Goal: Information Seeking & Learning: Learn about a topic

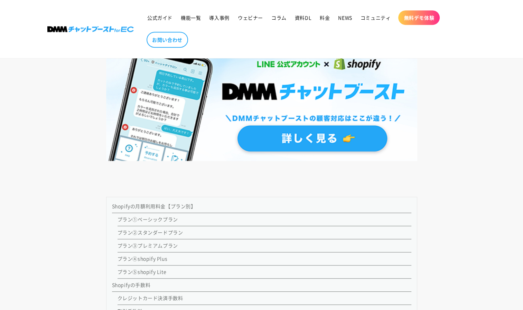
scroll to position [622, 0]
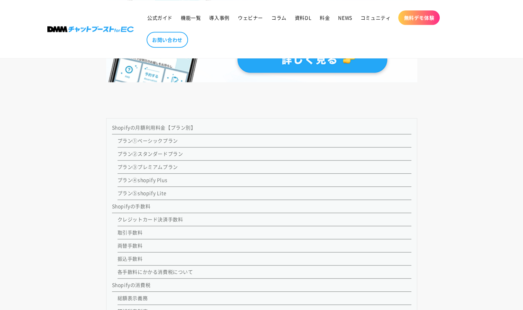
click at [145, 206] on link "Shopifyの手数料" at bounding box center [131, 206] width 39 height 7
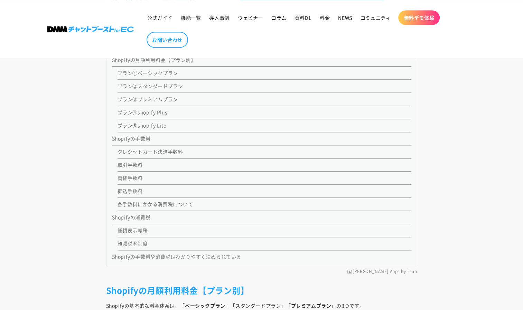
scroll to position [650, 0]
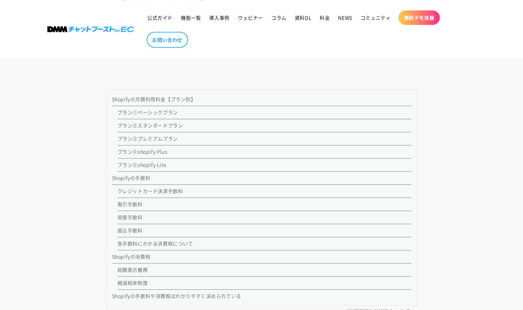
click at [170, 112] on link "プラン①ベーシックプラン" at bounding box center [147, 112] width 60 height 7
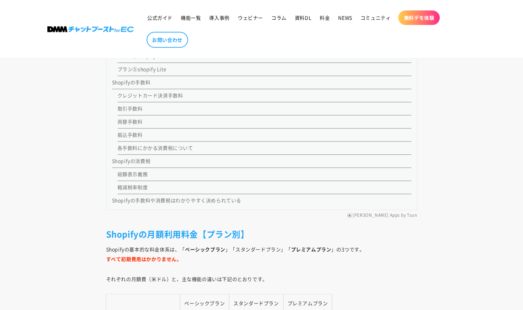
scroll to position [670, 0]
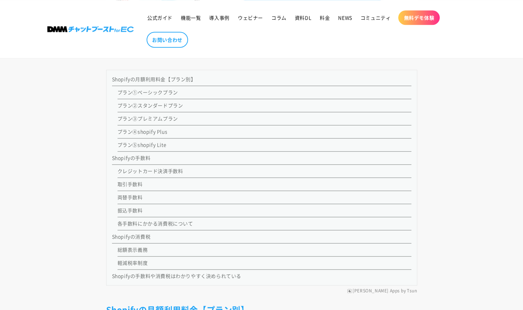
click at [137, 234] on link "Shopifyの消費税" at bounding box center [131, 236] width 39 height 7
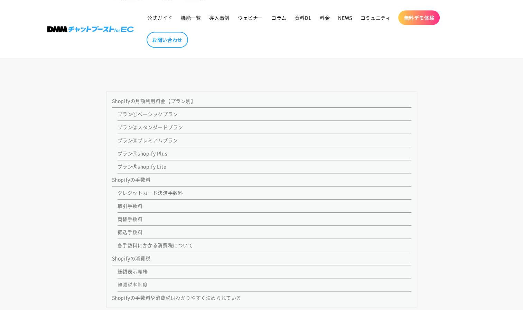
scroll to position [656, 0]
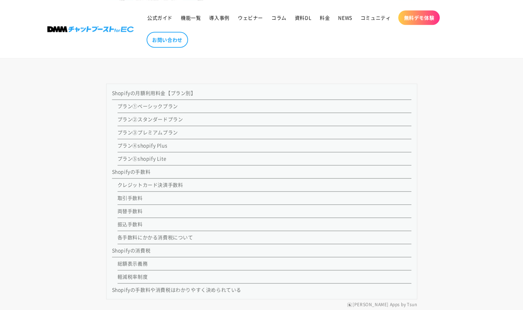
click at [151, 173] on li "Shopifyの手数料 クレジットカード決済手数料 取引手数料 両替手数料 振込手数料 各手数料にかかる消費税について" at bounding box center [261, 204] width 299 height 79
click at [162, 104] on link "プラン①ベーシックプラン" at bounding box center [147, 106] width 60 height 7
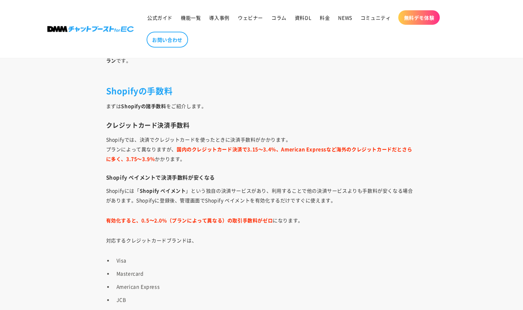
scroll to position [2323, 0]
